Goal: Check status: Check status

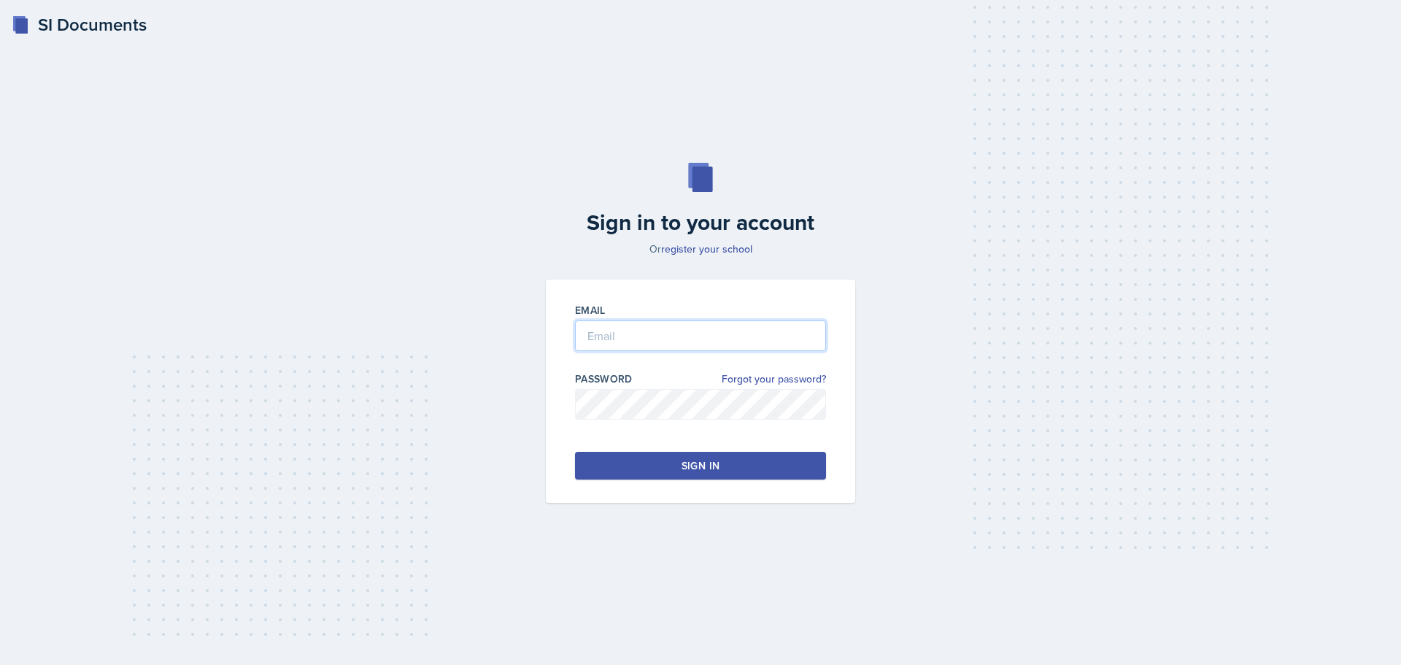
type input "[EMAIL_ADDRESS][DOMAIN_NAME]"
click at [706, 460] on div "Sign in" at bounding box center [701, 465] width 38 height 15
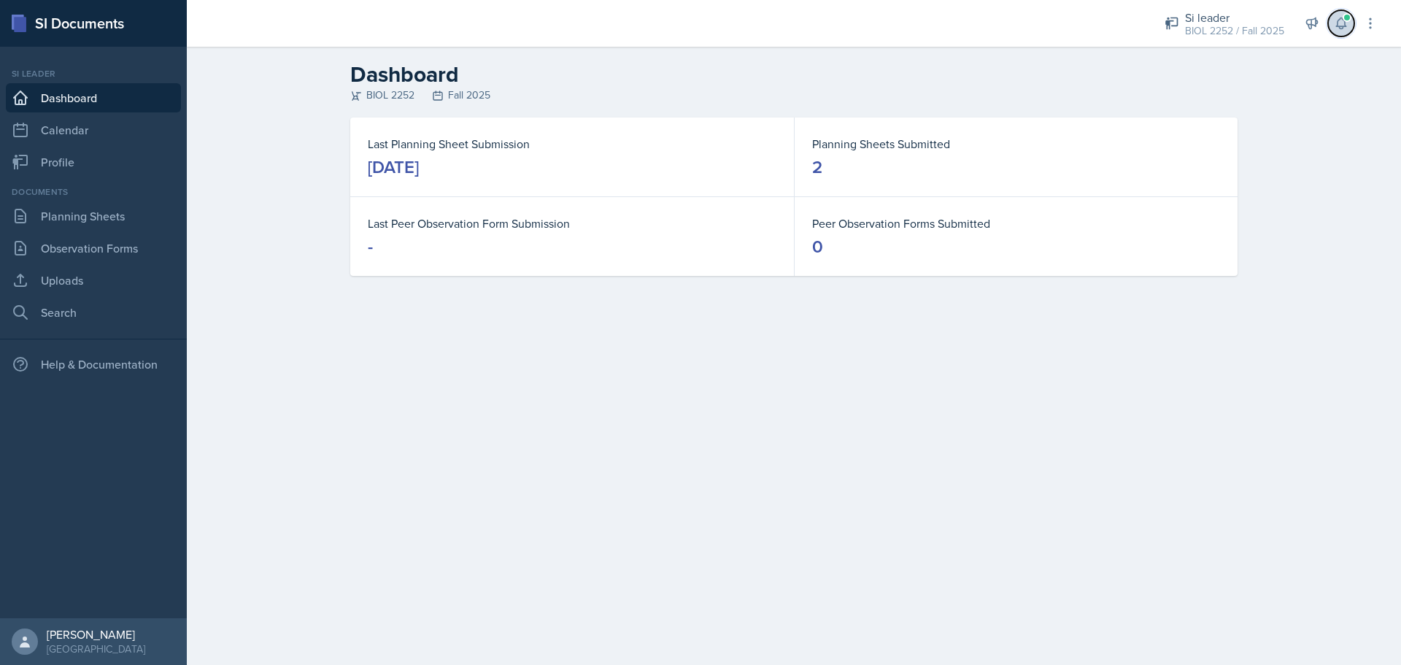
click at [1350, 22] on button at bounding box center [1341, 23] width 26 height 26
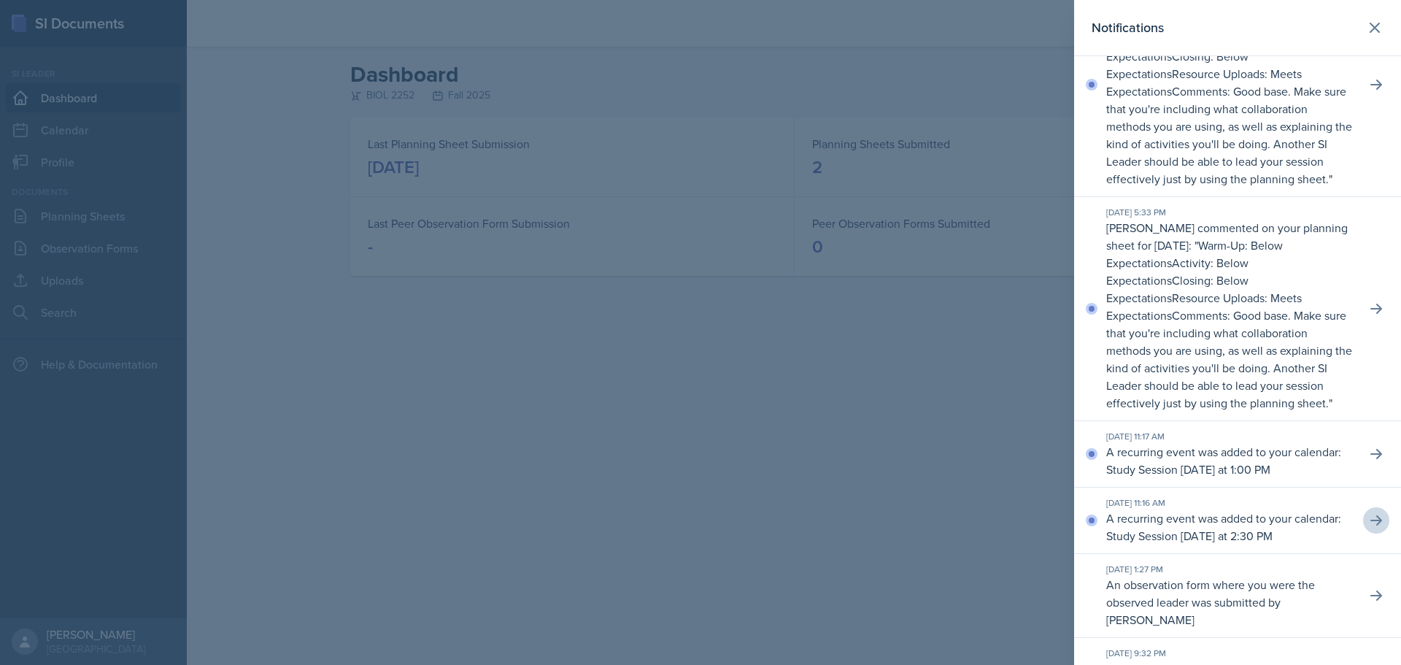
scroll to position [73, 0]
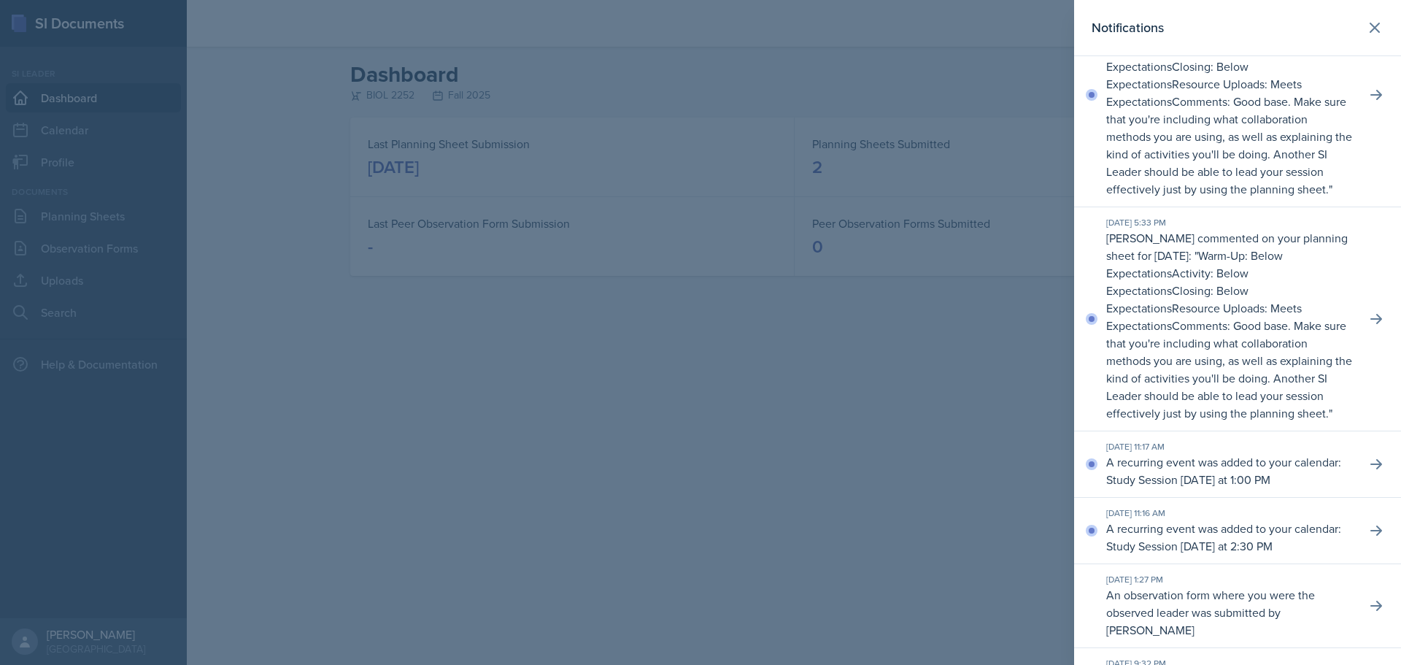
click at [1374, 332] on div "[DATE] 5:33 PM [PERSON_NAME] commented on your planning sheet for [DATE]: " War…" at bounding box center [1237, 319] width 327 height 224
click at [1371, 319] on icon at bounding box center [1377, 319] width 12 height 10
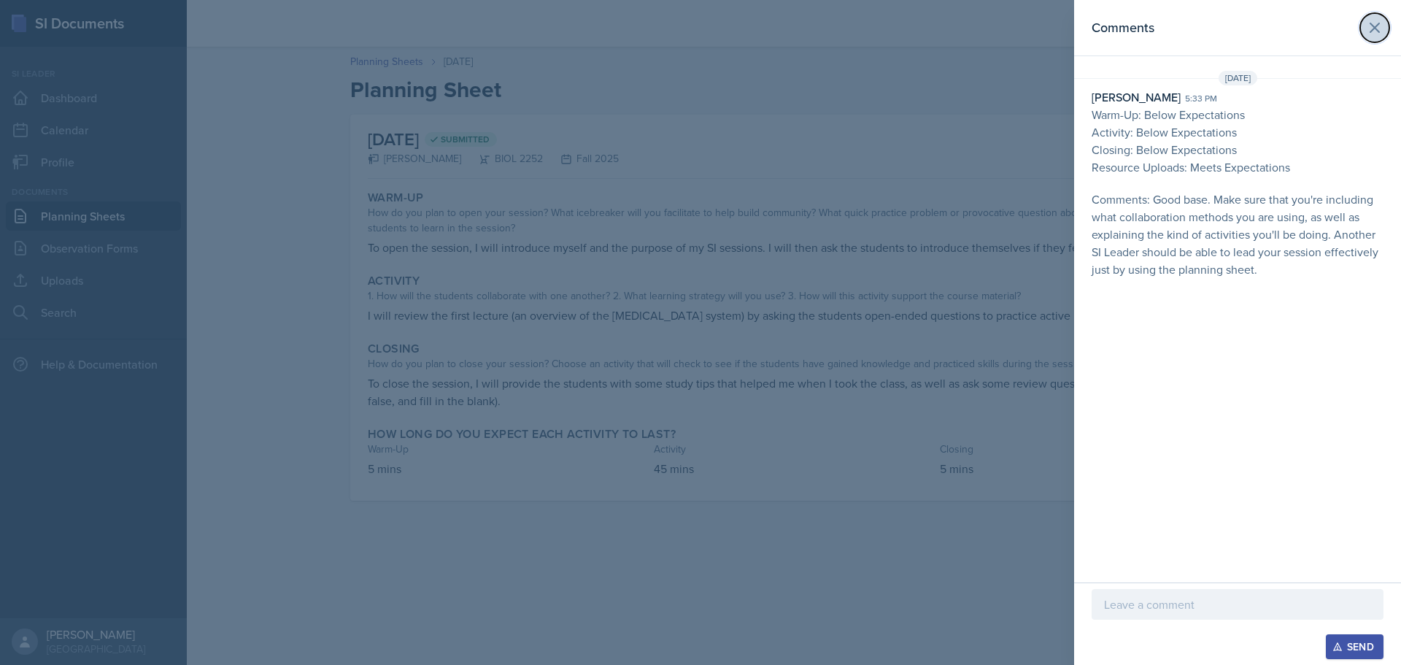
click at [1375, 29] on icon at bounding box center [1375, 28] width 18 height 18
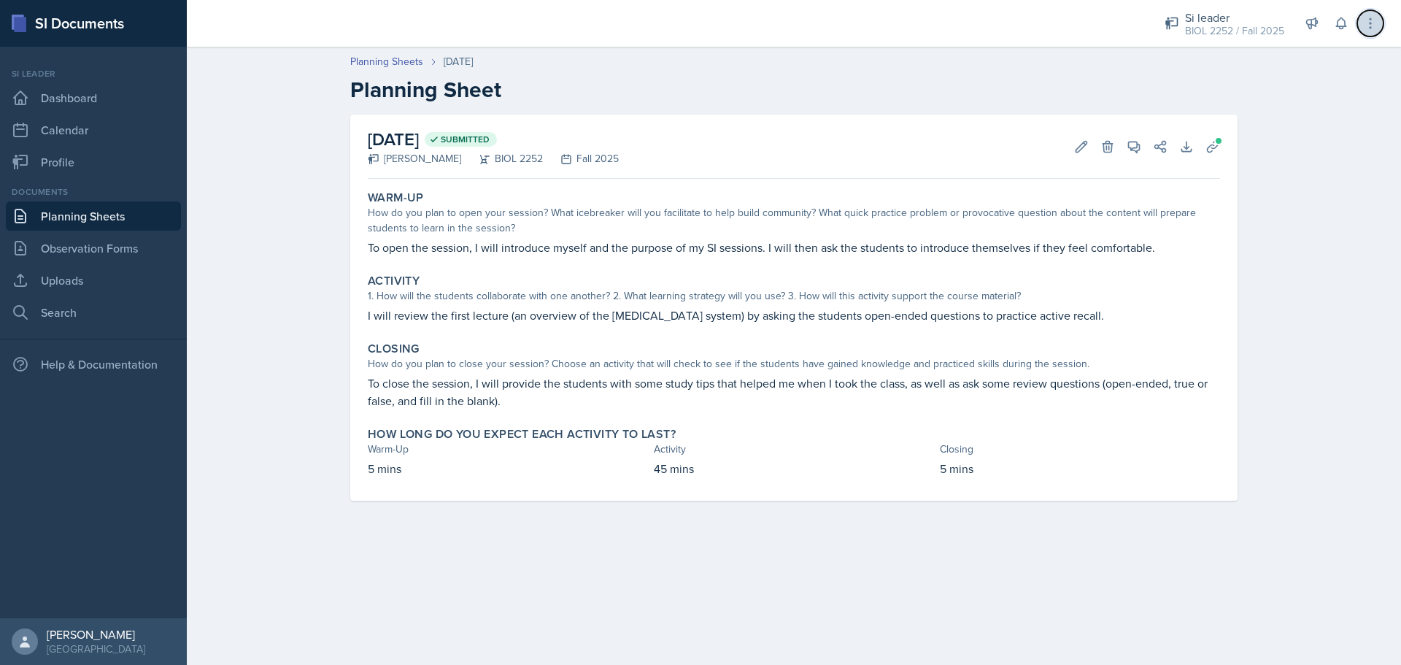
click at [1361, 29] on button at bounding box center [1371, 23] width 26 height 26
click at [1336, 23] on icon at bounding box center [1341, 23] width 15 height 15
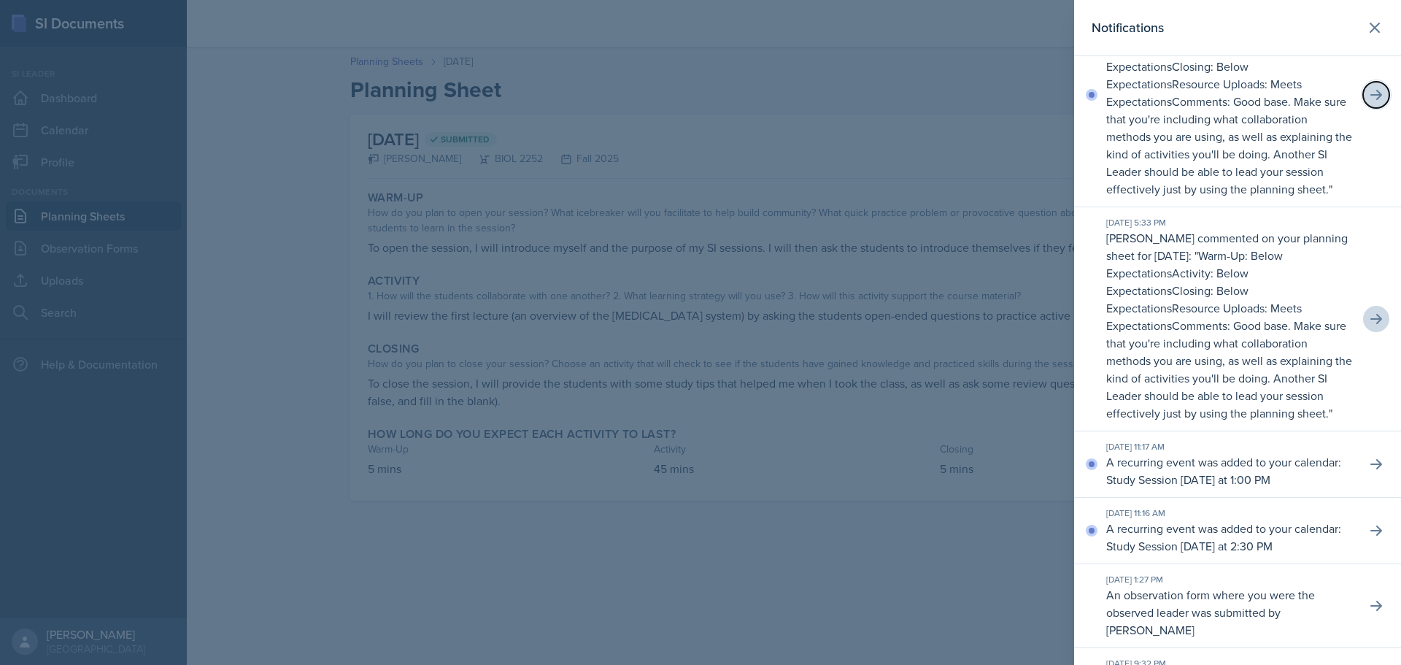
click at [1369, 99] on icon at bounding box center [1376, 95] width 15 height 15
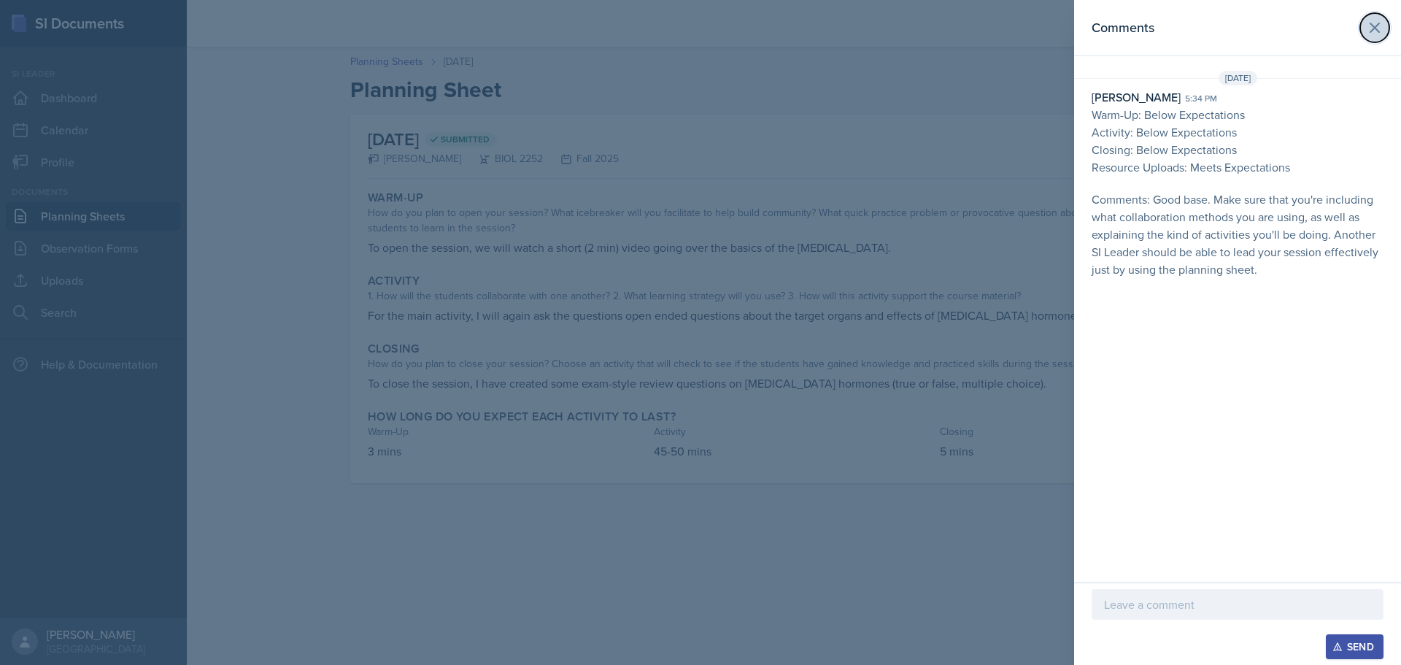
click at [1377, 18] on button at bounding box center [1374, 27] width 29 height 29
